Goal: Information Seeking & Learning: Understand process/instructions

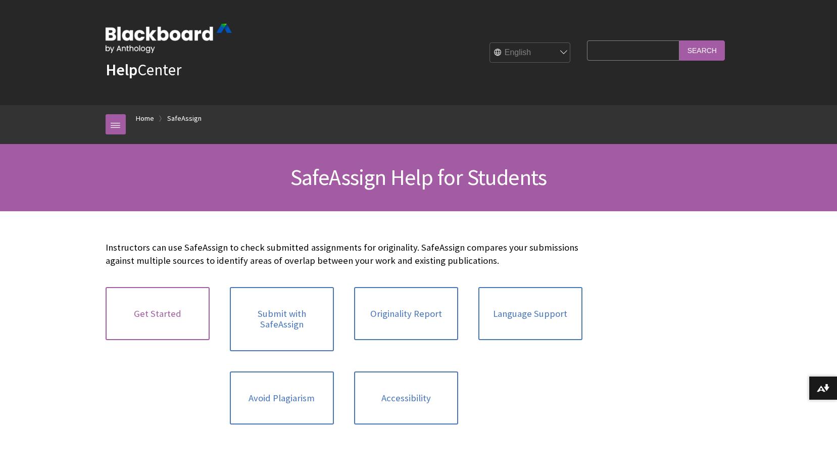
scroll to position [1067, 0]
click at [171, 320] on link "Get Started" at bounding box center [158, 314] width 104 height 54
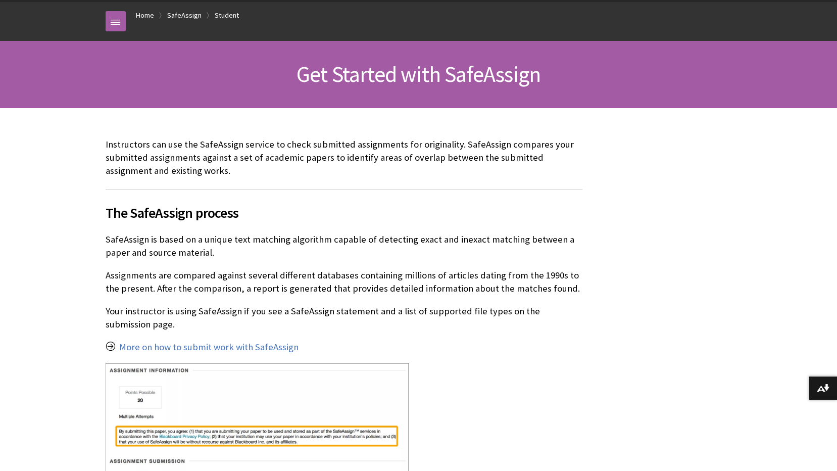
scroll to position [114, 0]
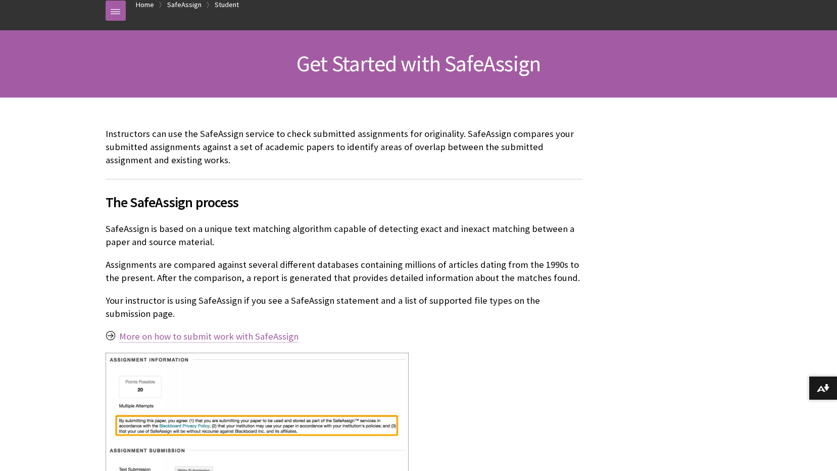
click at [221, 334] on link "More on how to submit work with SafeAssign" at bounding box center [208, 337] width 179 height 12
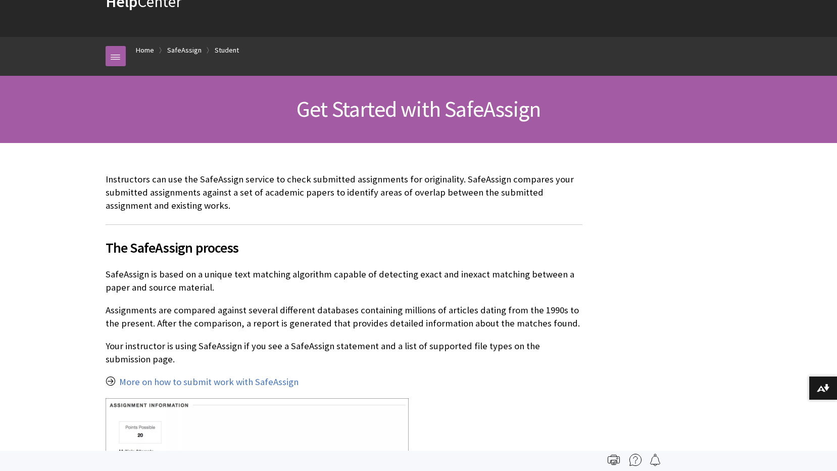
scroll to position [63, 0]
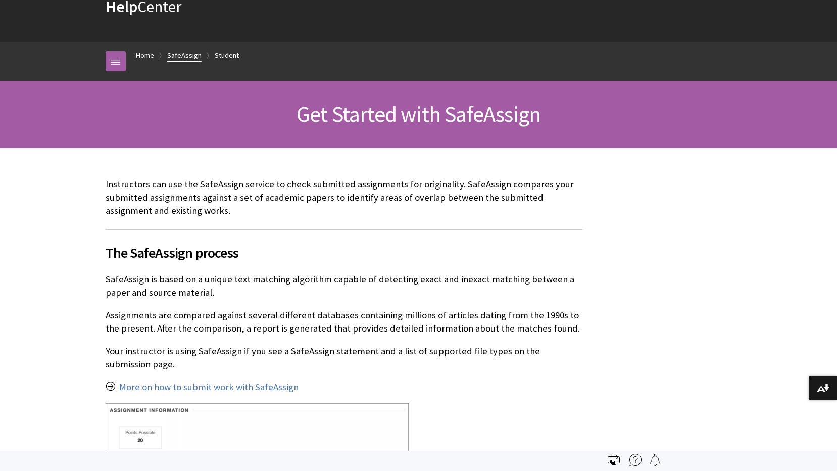
click at [184, 52] on link "SafeAssign" at bounding box center [184, 55] width 34 height 13
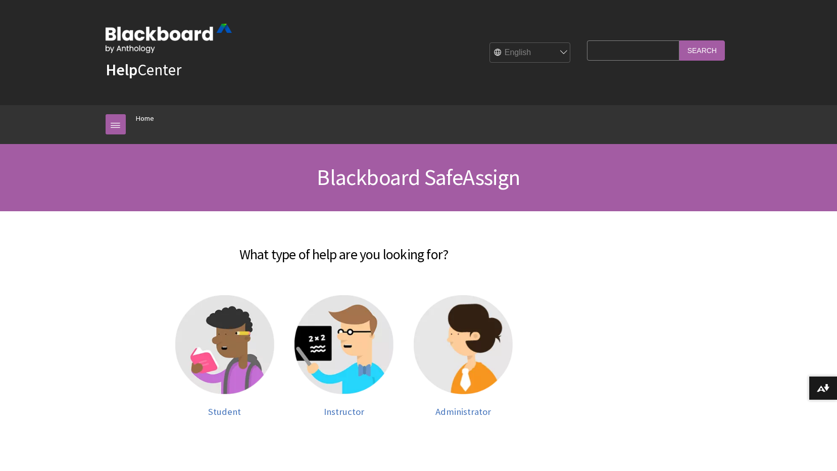
scroll to position [935, 0]
click at [224, 354] on img at bounding box center [224, 344] width 99 height 99
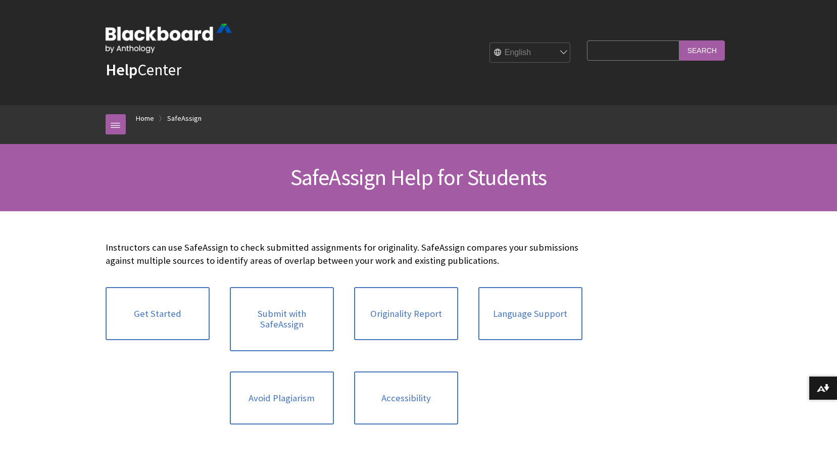
scroll to position [1067, 0]
click at [296, 330] on link "Submit with SafeAssign" at bounding box center [282, 319] width 104 height 64
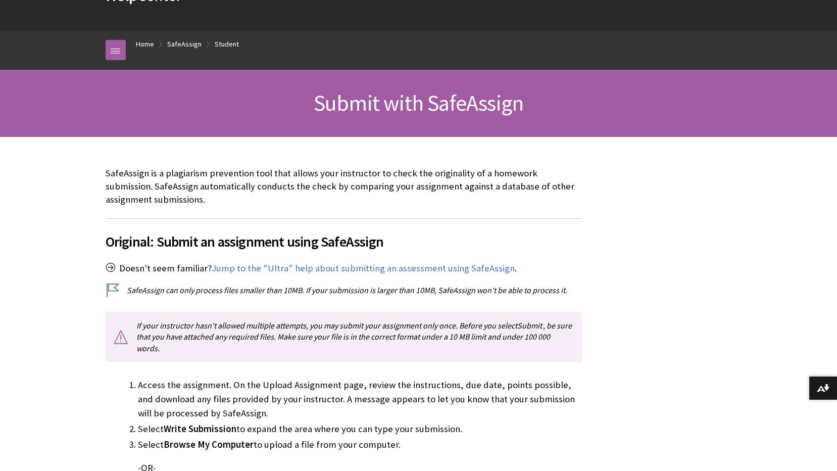
scroll to position [101, 0]
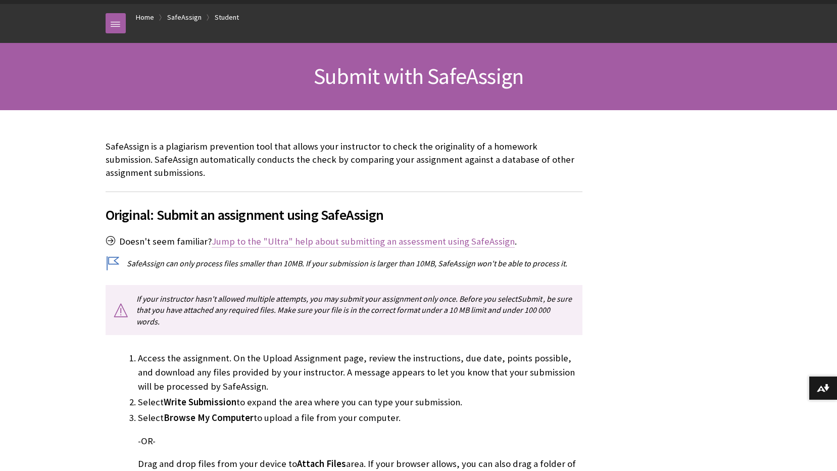
click at [361, 237] on link "Jump to the "Ultra" help about submitting an assessment using SafeAssign" at bounding box center [363, 242] width 303 height 12
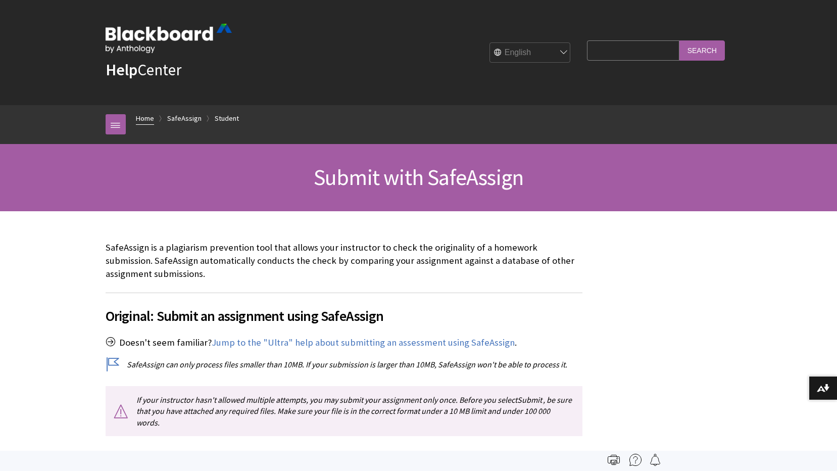
click at [143, 119] on link "Home" at bounding box center [145, 118] width 18 height 13
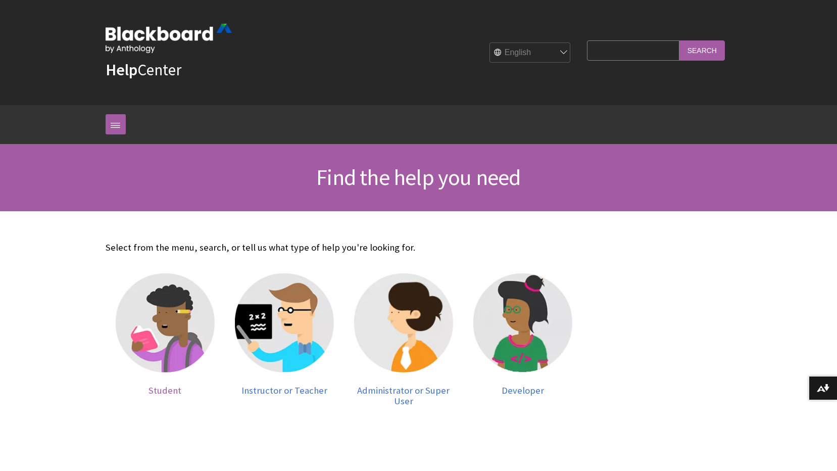
click at [171, 341] on img at bounding box center [165, 322] width 99 height 99
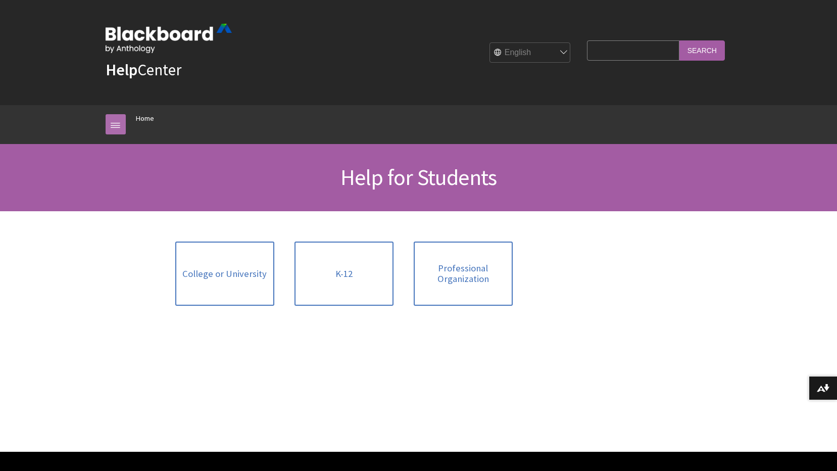
click at [125, 117] on link at bounding box center [116, 124] width 20 height 20
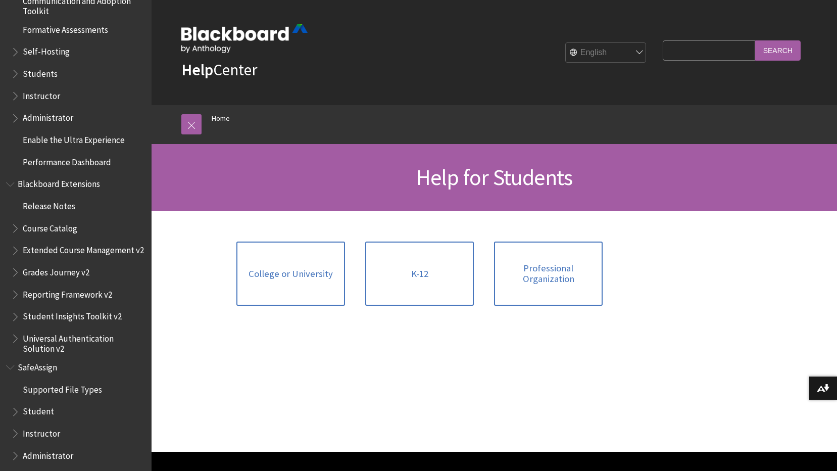
scroll to position [935, 0]
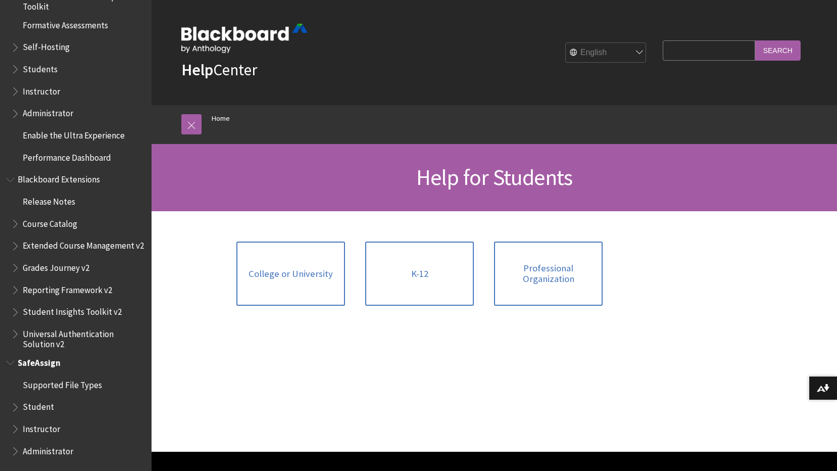
click at [38, 363] on span "SafeAssign" at bounding box center [39, 361] width 43 height 14
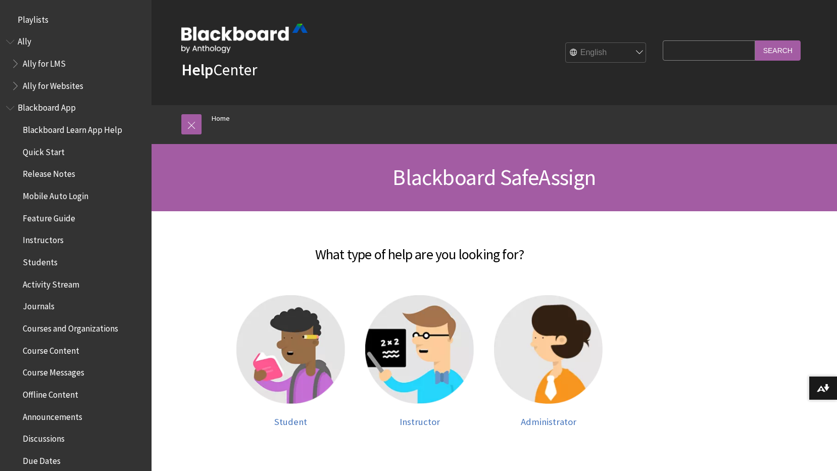
scroll to position [935, 0]
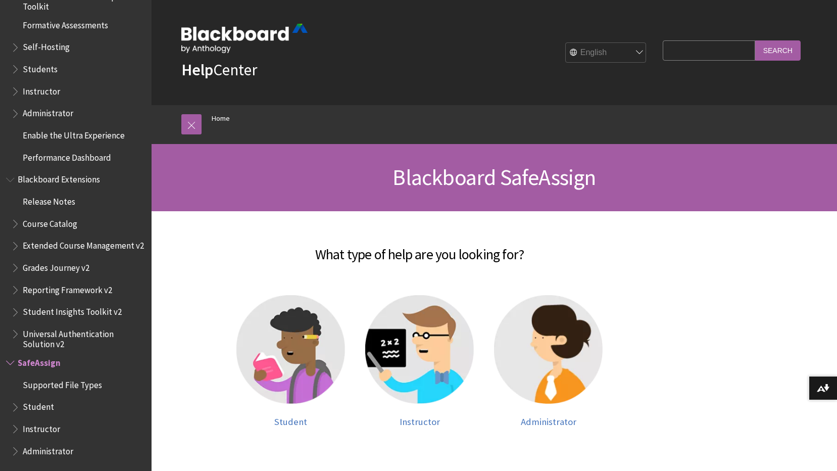
click at [31, 360] on span "SafeAssign" at bounding box center [39, 361] width 43 height 14
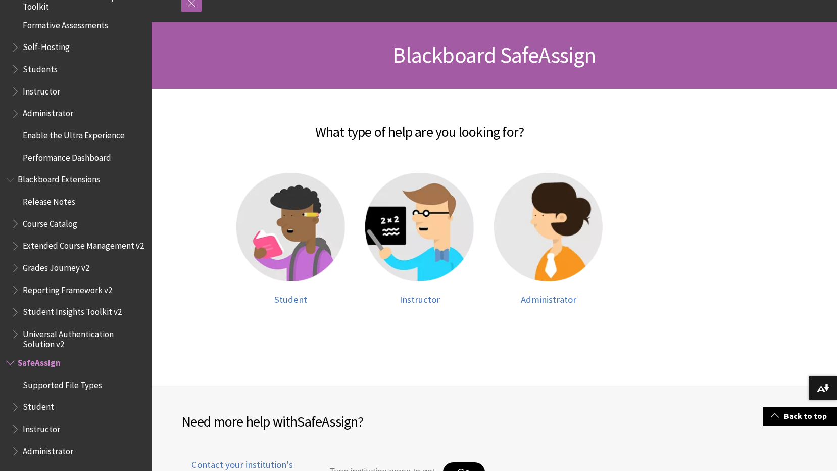
scroll to position [81, 0]
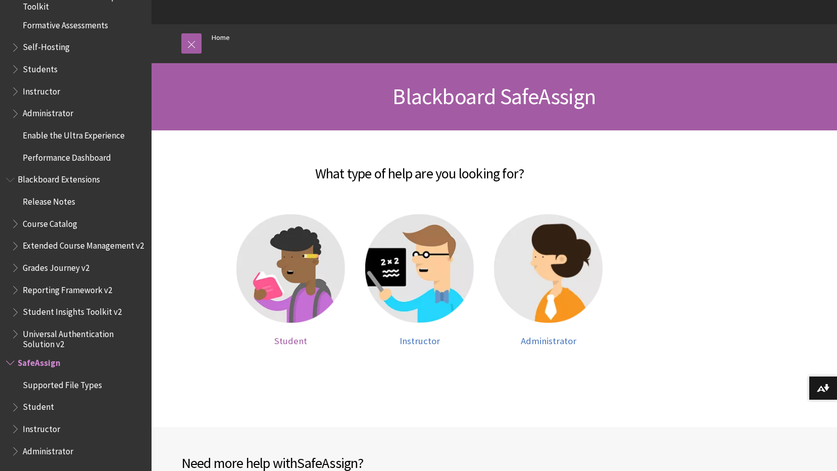
click at [282, 285] on img at bounding box center [291, 268] width 109 height 109
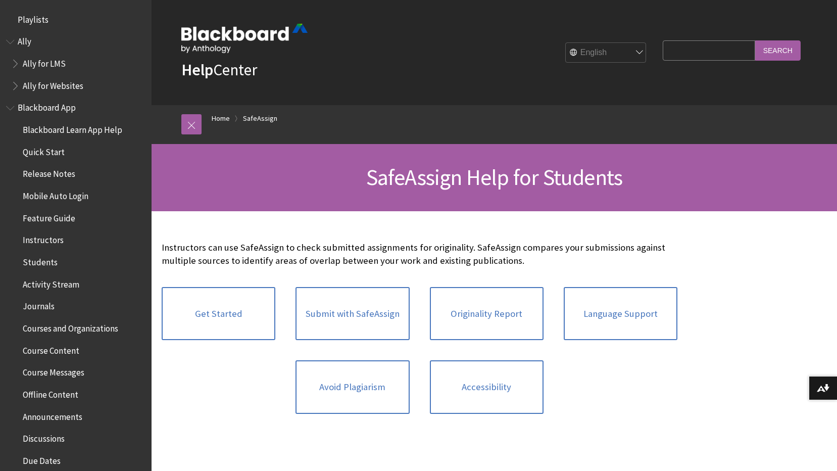
scroll to position [1067, 0]
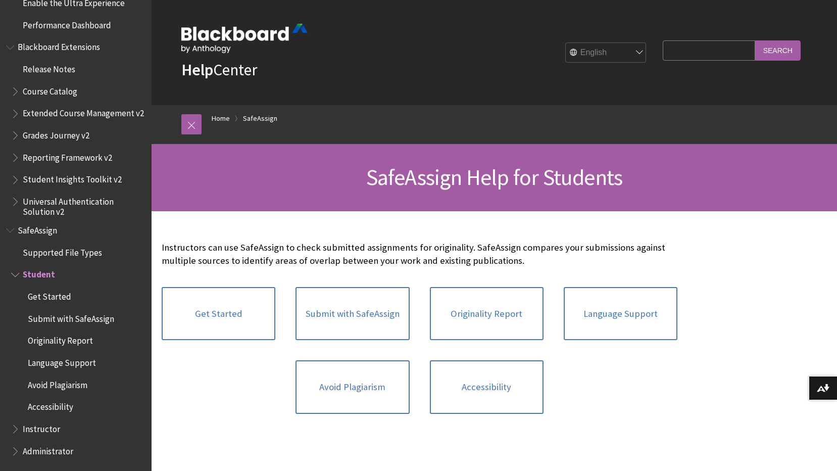
click at [41, 297] on span "Get Started" at bounding box center [49, 295] width 43 height 14
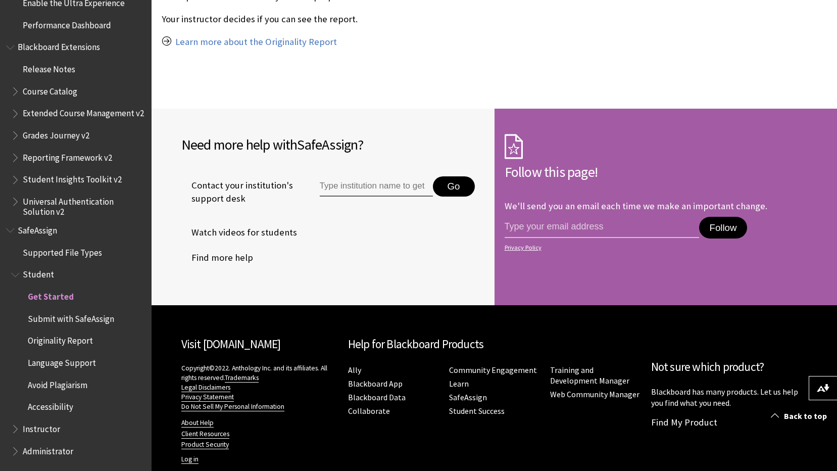
scroll to position [882, 0]
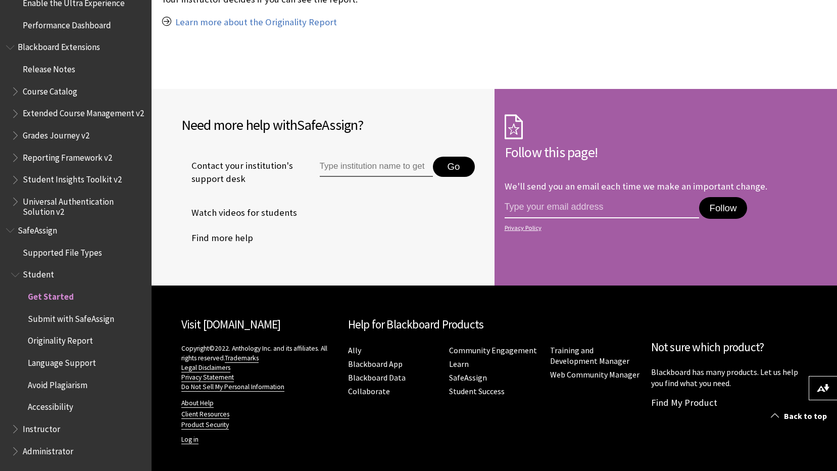
click at [535, 197] on input "email address" at bounding box center [602, 207] width 195 height 21
type input "aofia.tuinei@wayland.wbu.edu"
click at [731, 197] on button "Follow" at bounding box center [723, 208] width 48 height 22
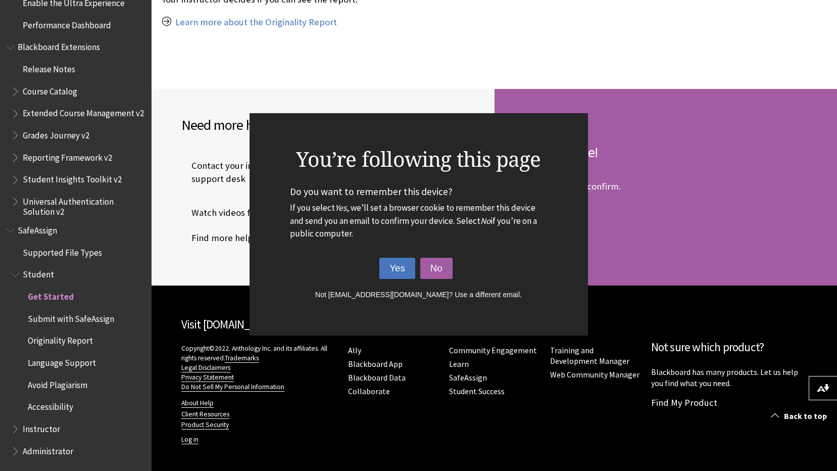
click at [400, 270] on button "Yes" at bounding box center [398, 268] width 36 height 21
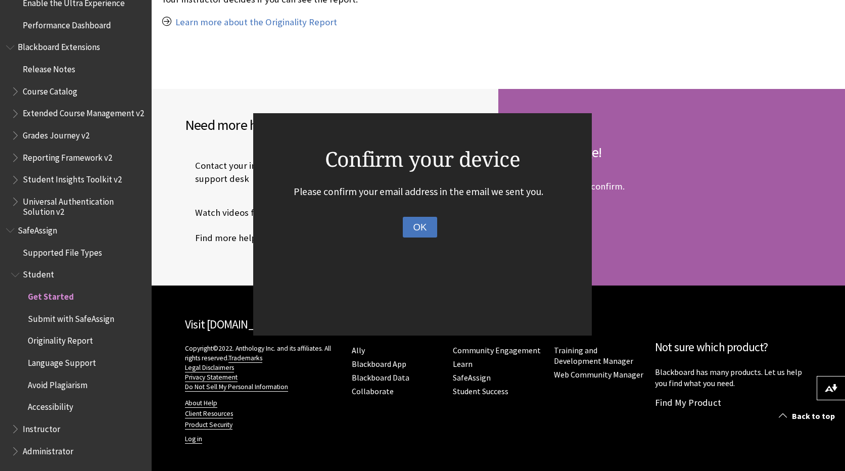
click at [418, 225] on button "OK" at bounding box center [420, 227] width 34 height 21
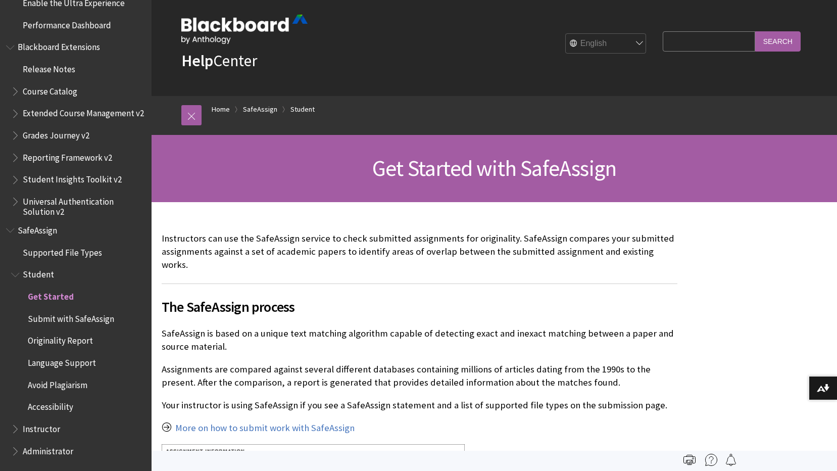
scroll to position [0, 0]
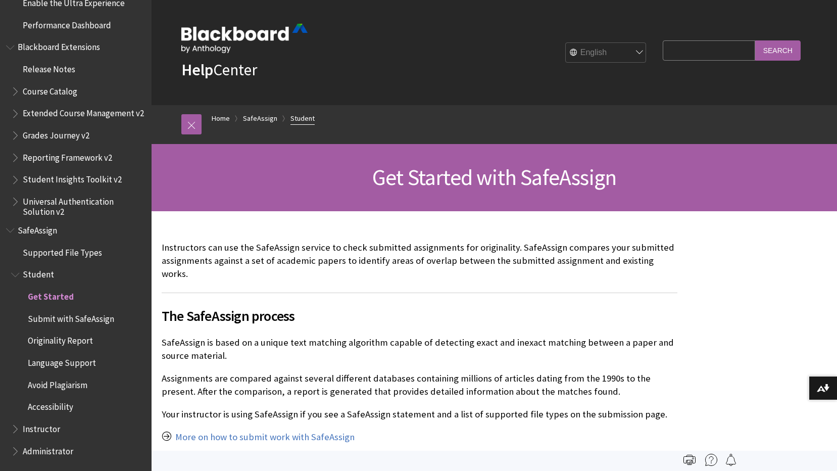
click at [298, 118] on link "Student" at bounding box center [303, 118] width 24 height 13
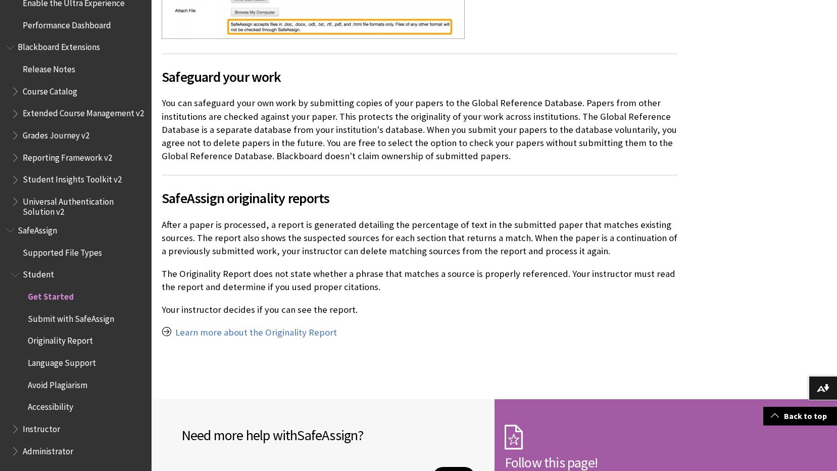
scroll to position [556, 0]
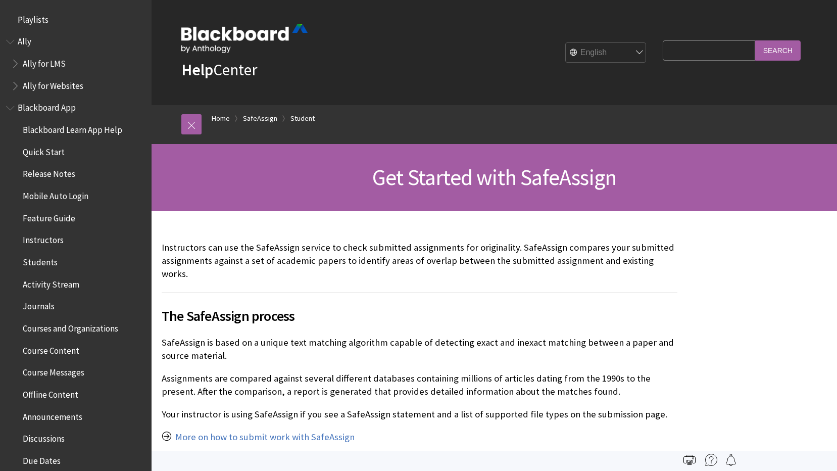
scroll to position [1067, 0]
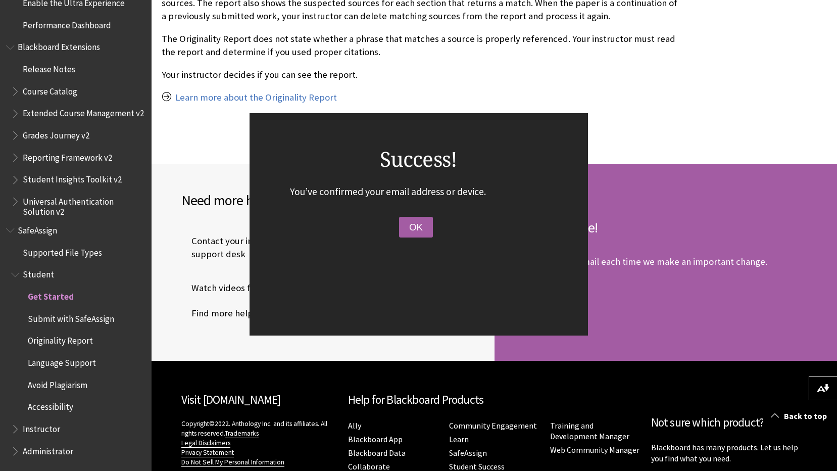
scroll to position [809, 0]
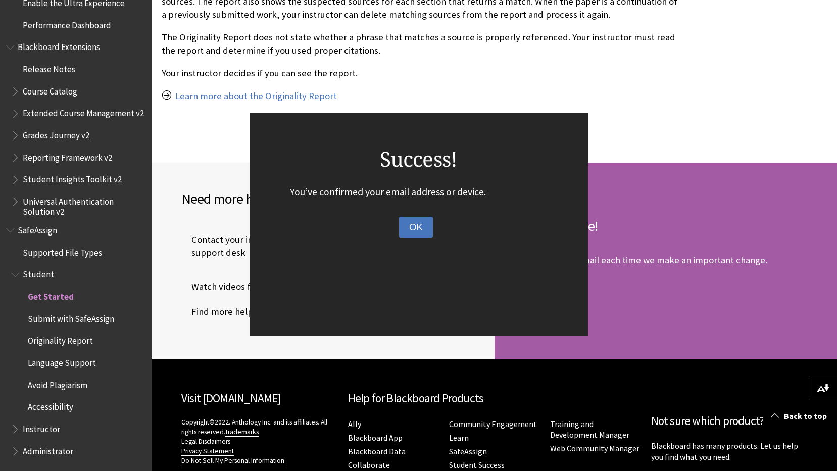
click at [419, 231] on button "OK" at bounding box center [416, 227] width 34 height 21
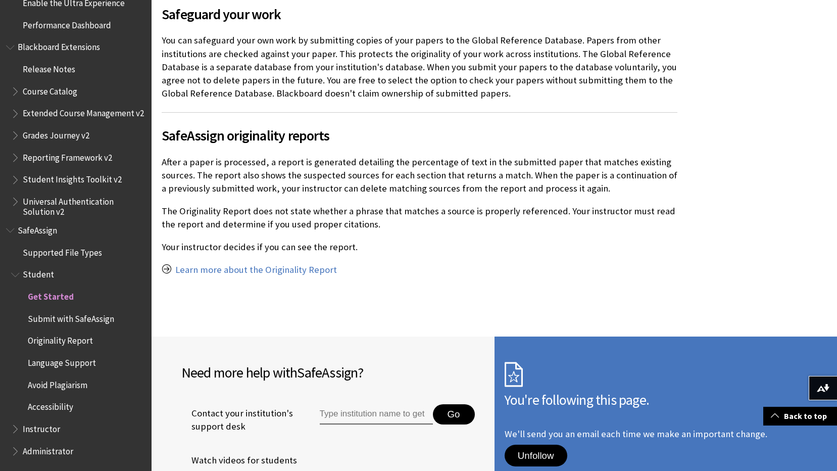
scroll to position [630, 0]
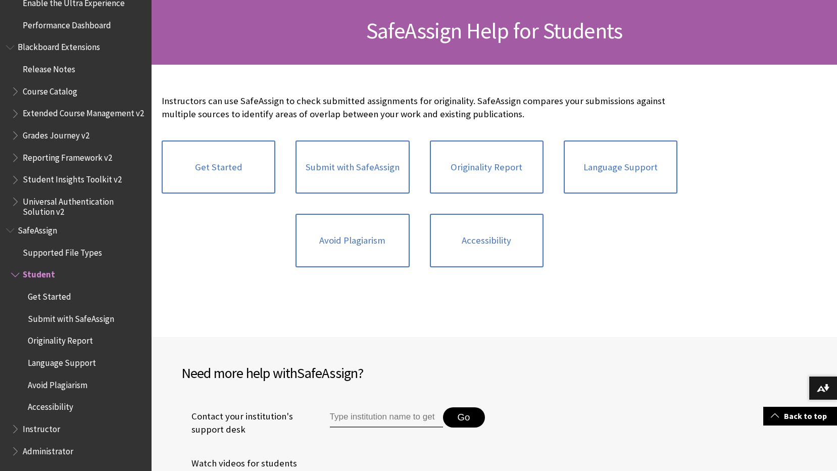
scroll to position [94, 0]
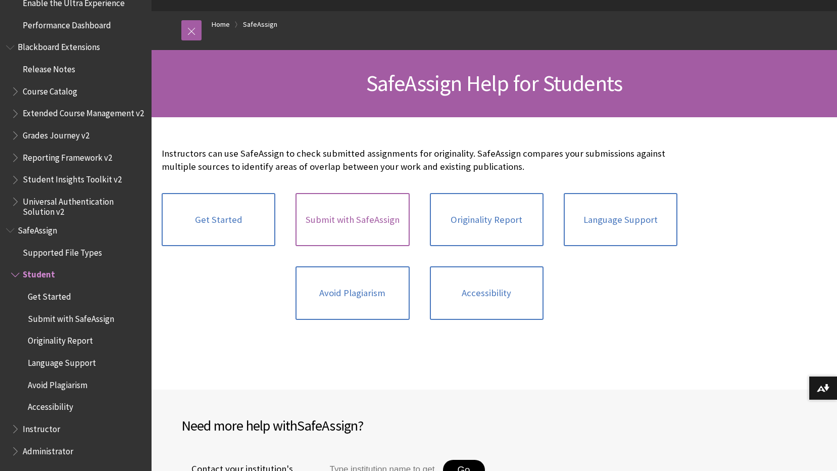
click at [361, 220] on link "Submit with SafeAssign" at bounding box center [353, 220] width 114 height 54
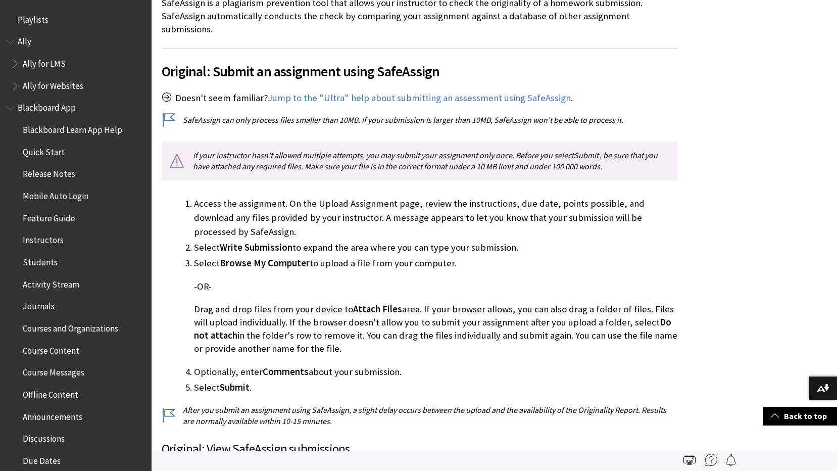
scroll to position [202, 0]
